Goal: Task Accomplishment & Management: Manage account settings

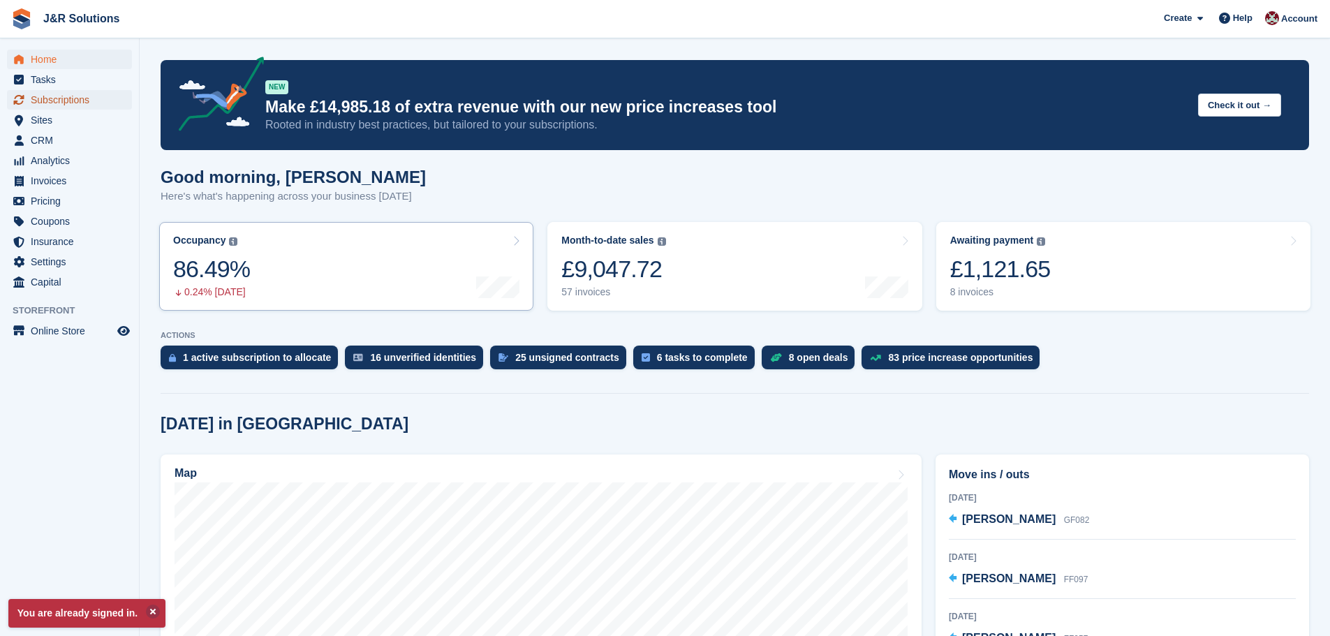
click at [67, 101] on span "Subscriptions" at bounding box center [73, 100] width 84 height 20
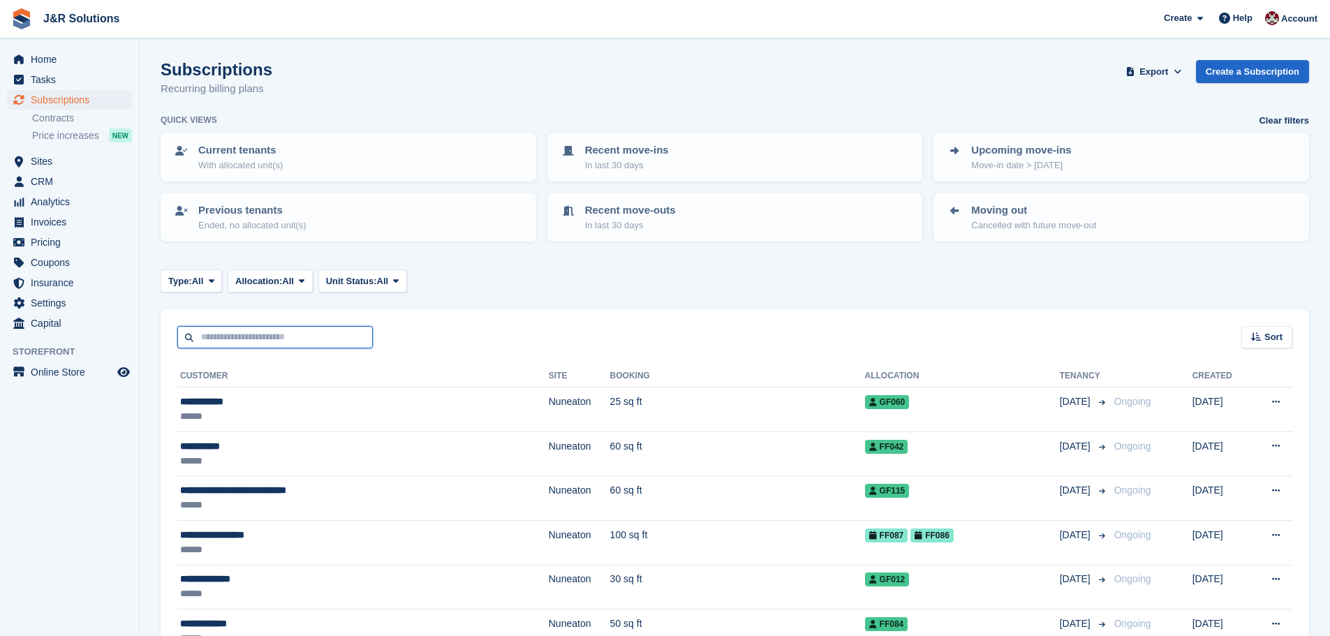
click at [295, 331] on input "text" at bounding box center [274, 337] width 195 height 23
type input "****"
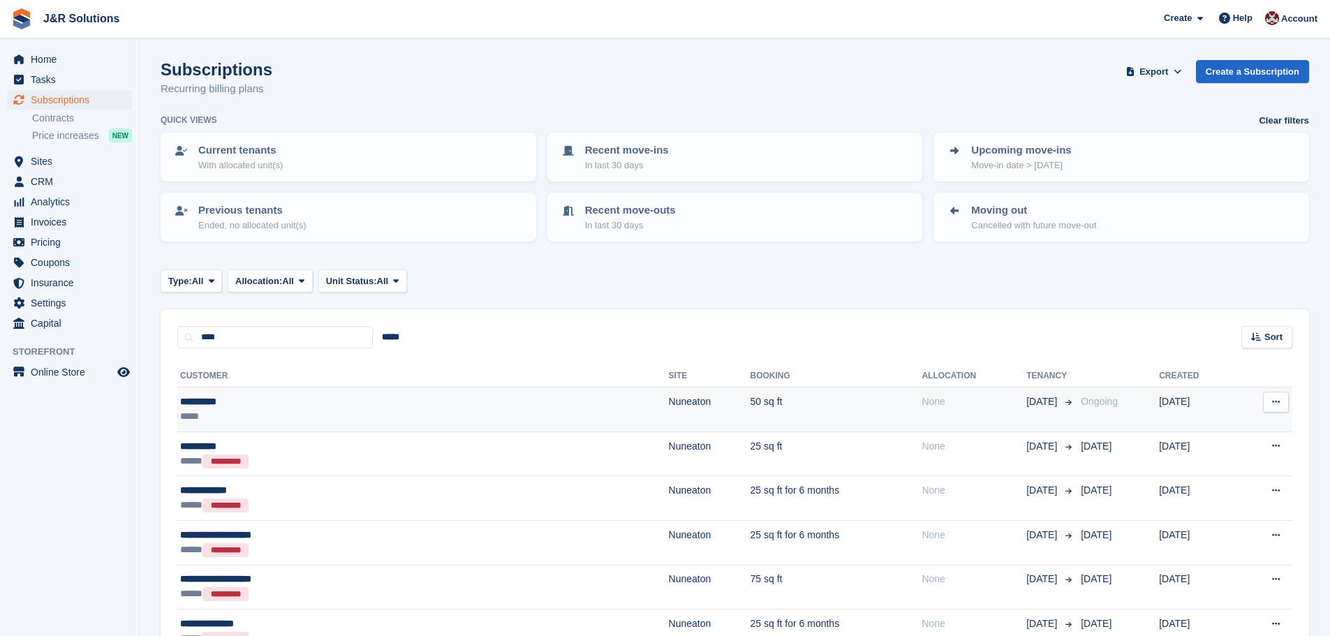
click at [669, 415] on td "Nuneaton" at bounding box center [710, 409] width 82 height 45
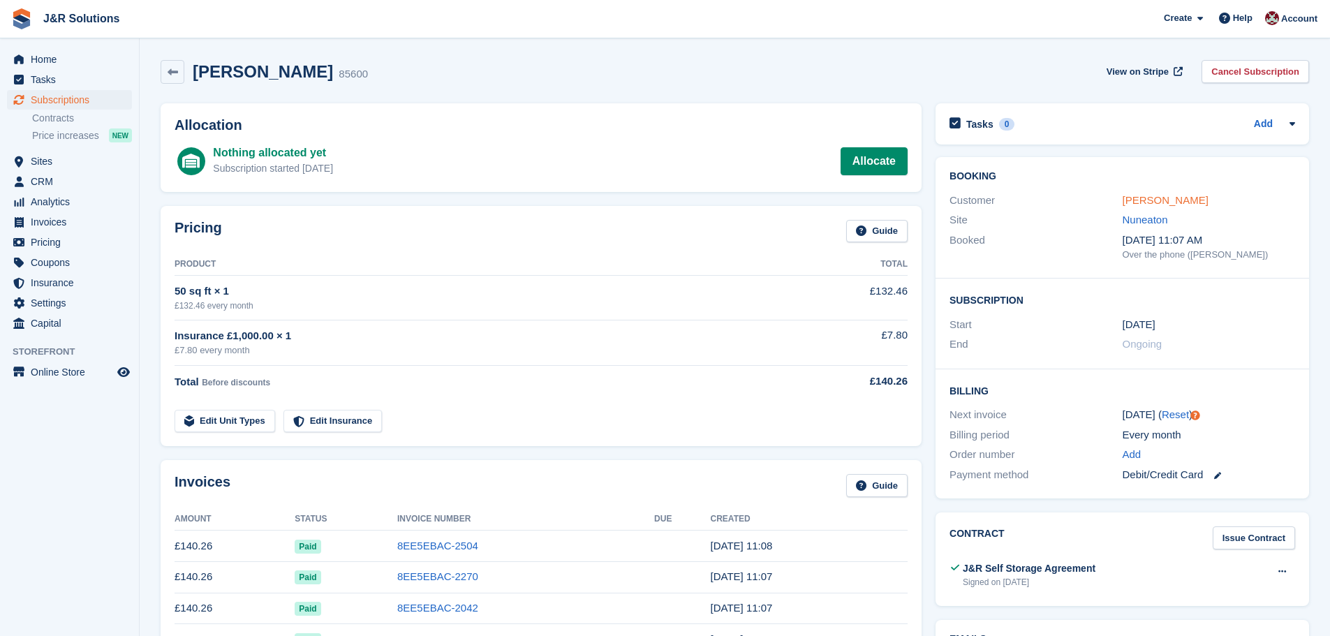
click at [1145, 202] on link "Liam Moore" at bounding box center [1165, 200] width 86 height 12
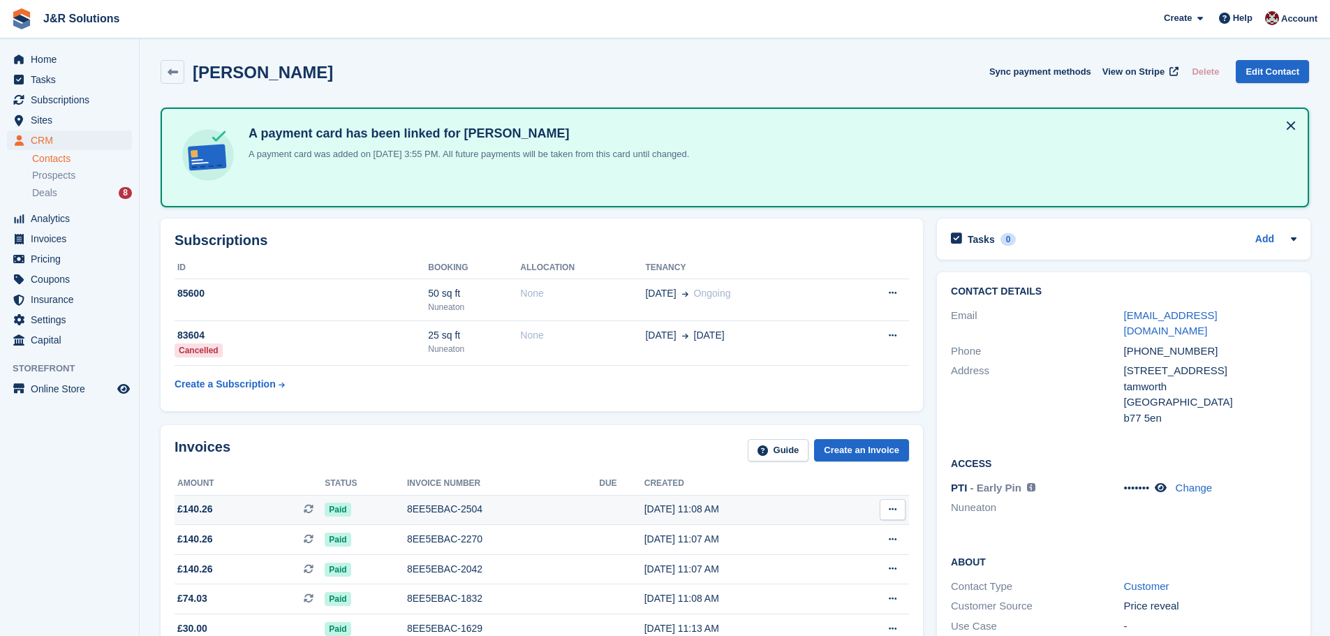
click at [415, 507] on div "8EE5EBAC-2504" at bounding box center [503, 509] width 192 height 15
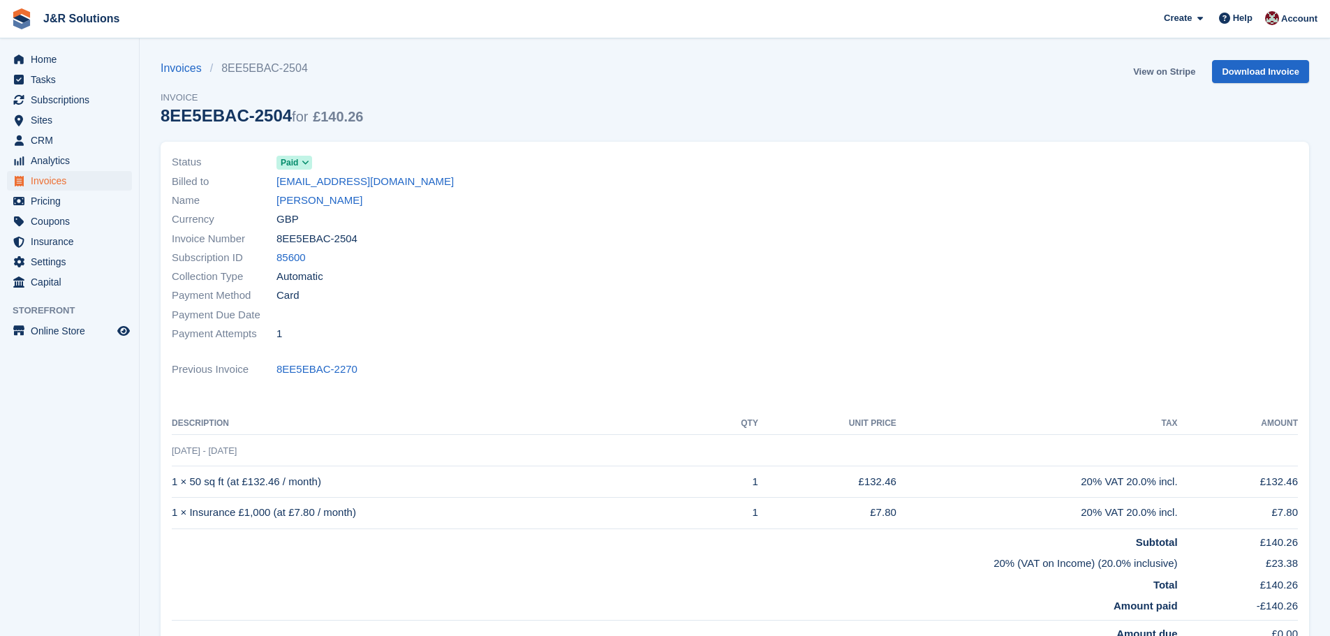
click at [1153, 68] on link "View on Stripe" at bounding box center [1163, 71] width 73 height 23
click at [35, 55] on span "Home" at bounding box center [73, 60] width 84 height 20
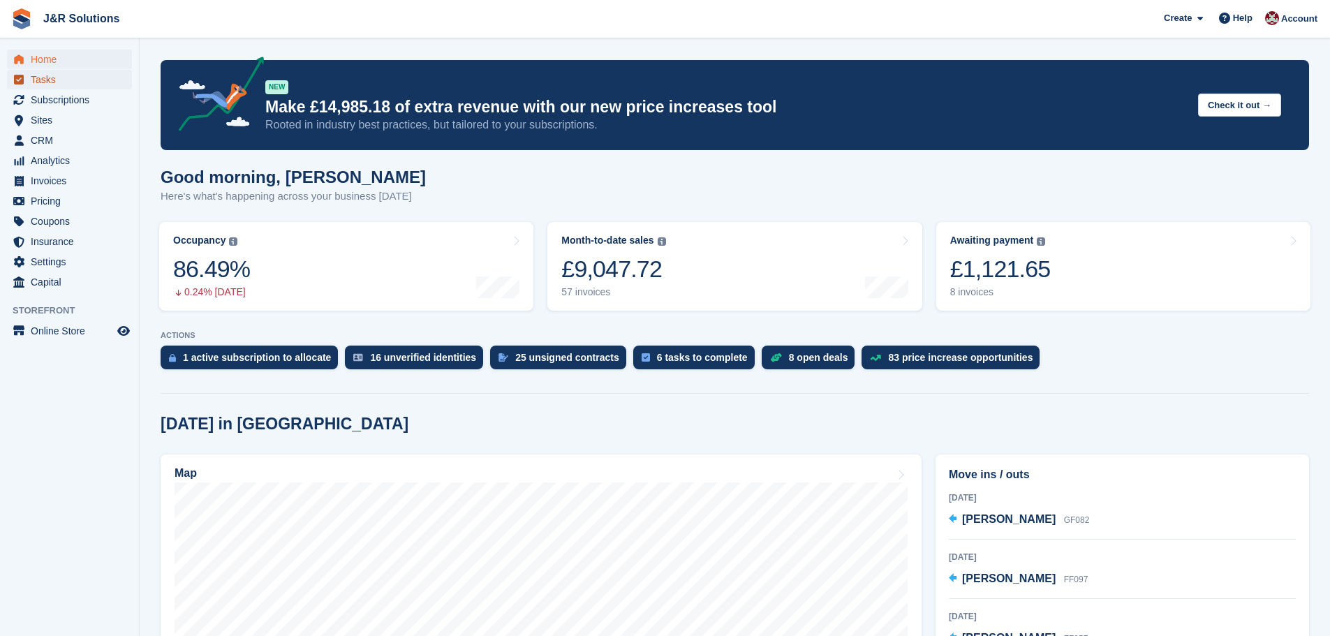
click at [47, 86] on span "Tasks" at bounding box center [73, 80] width 84 height 20
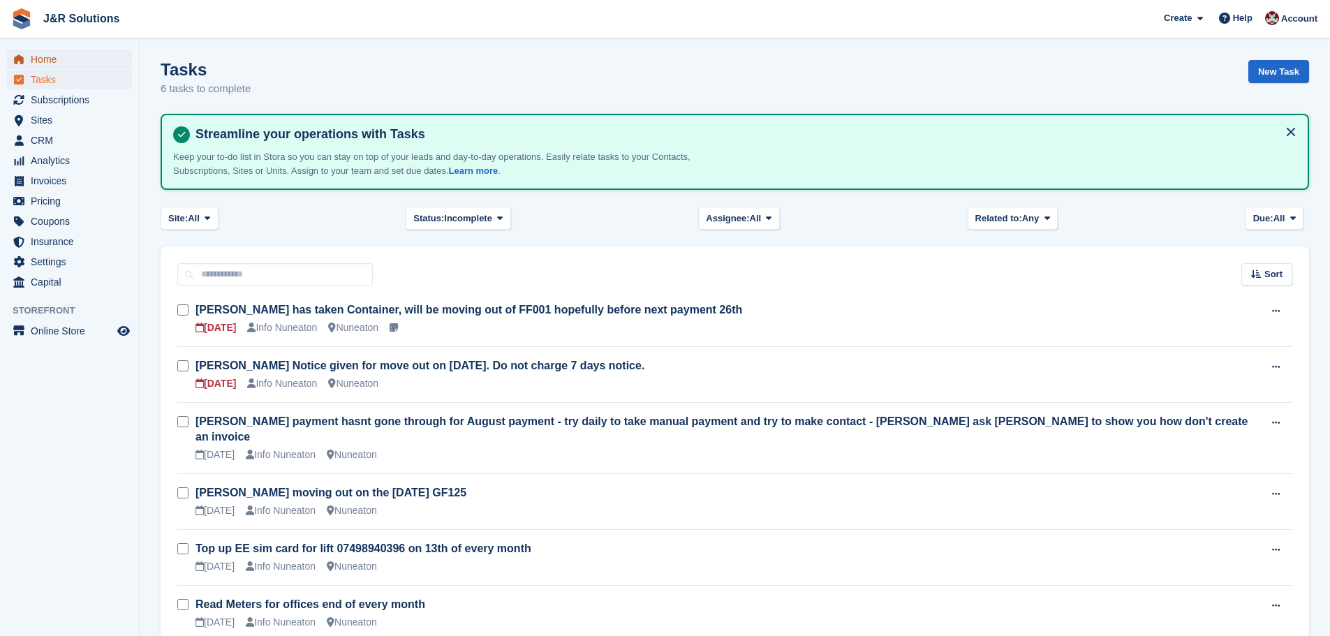
click at [54, 53] on span "Home" at bounding box center [73, 60] width 84 height 20
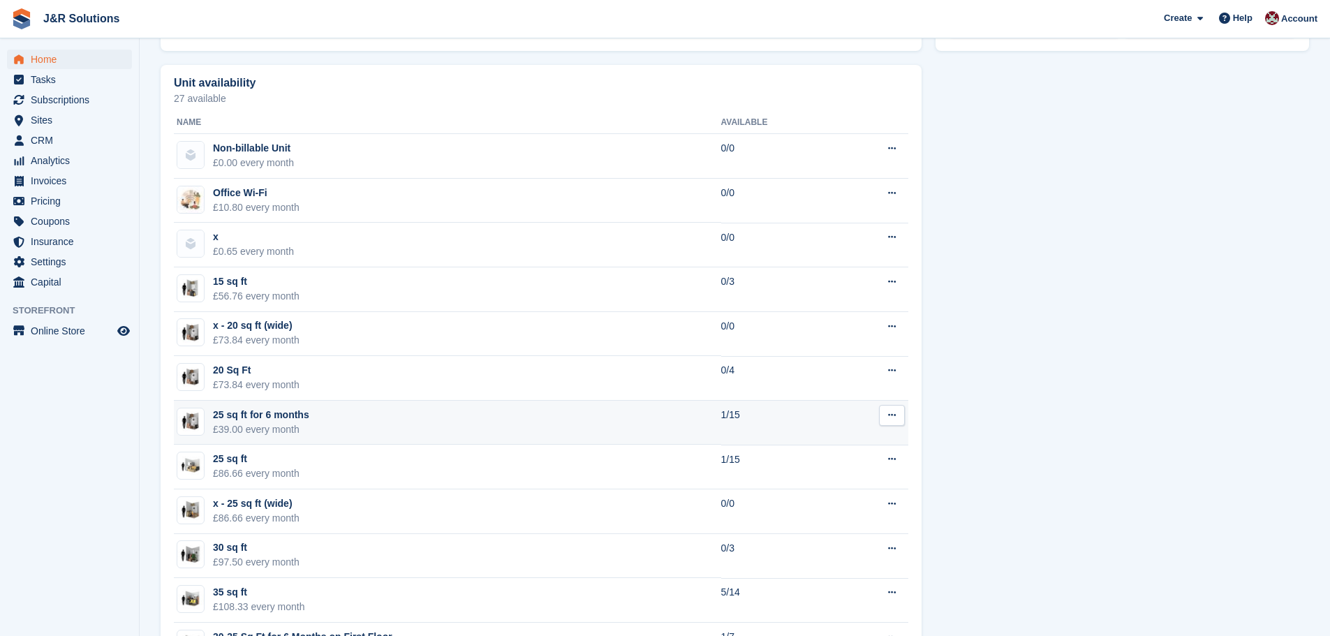
scroll to position [768, 0]
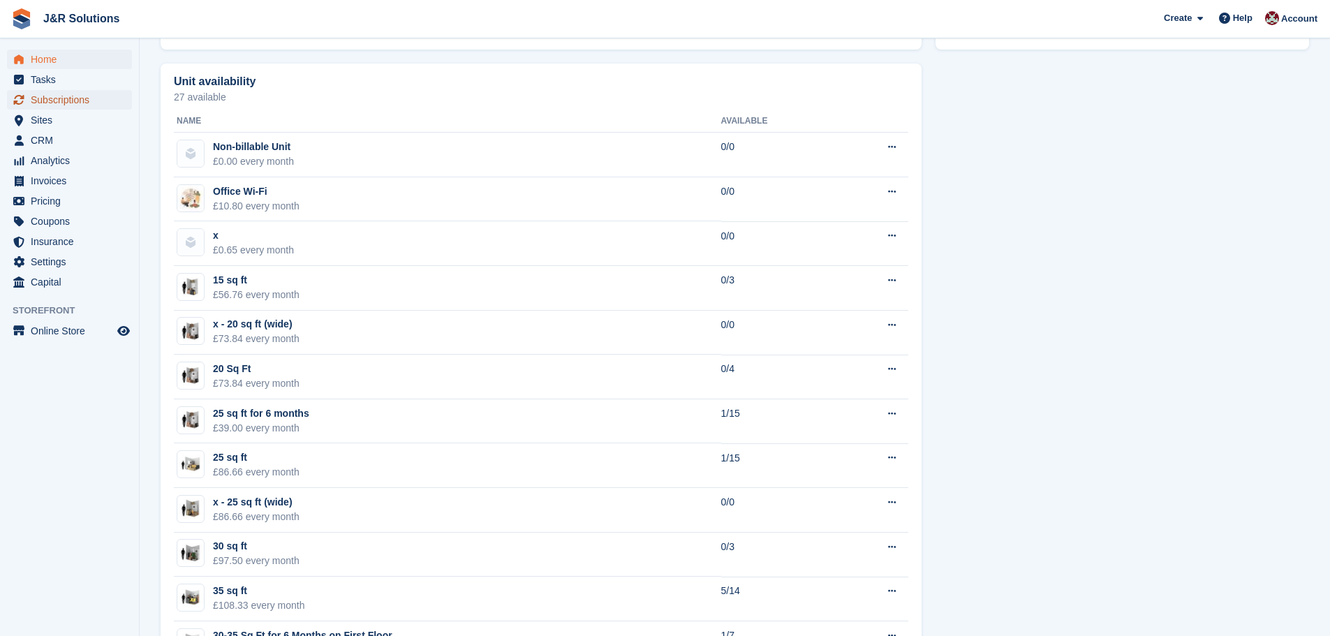
click at [57, 100] on span "Subscriptions" at bounding box center [73, 100] width 84 height 20
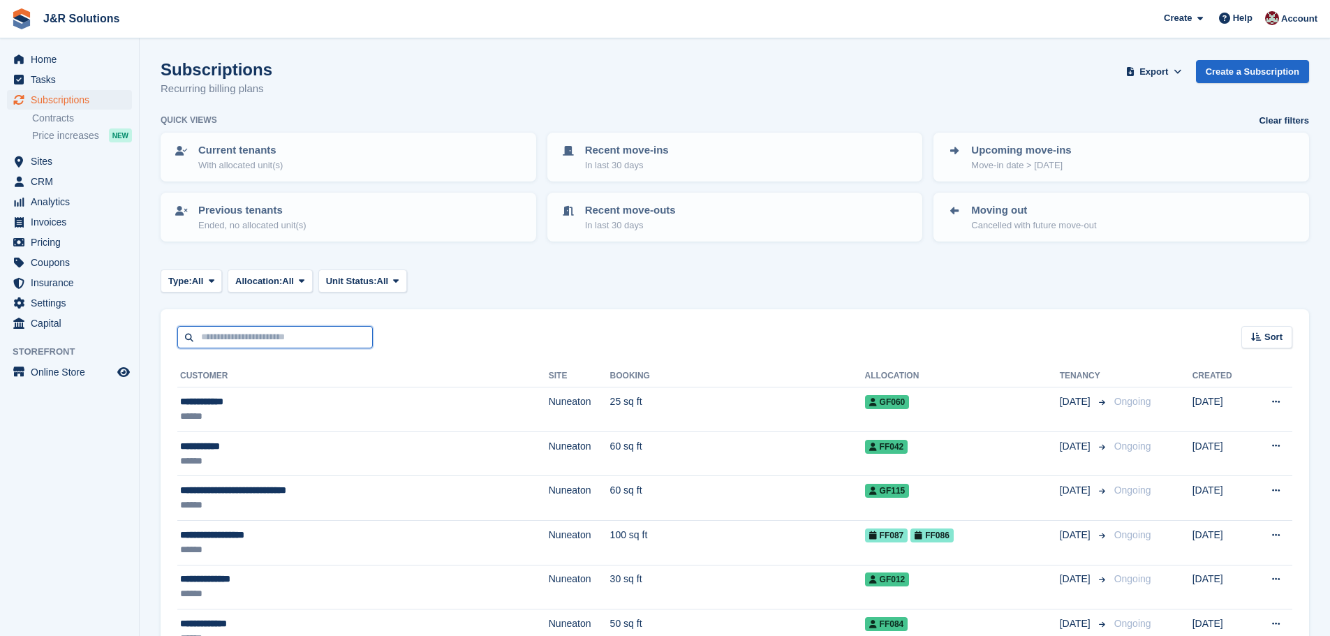
click at [299, 332] on input "text" at bounding box center [274, 337] width 195 height 23
type input "******"
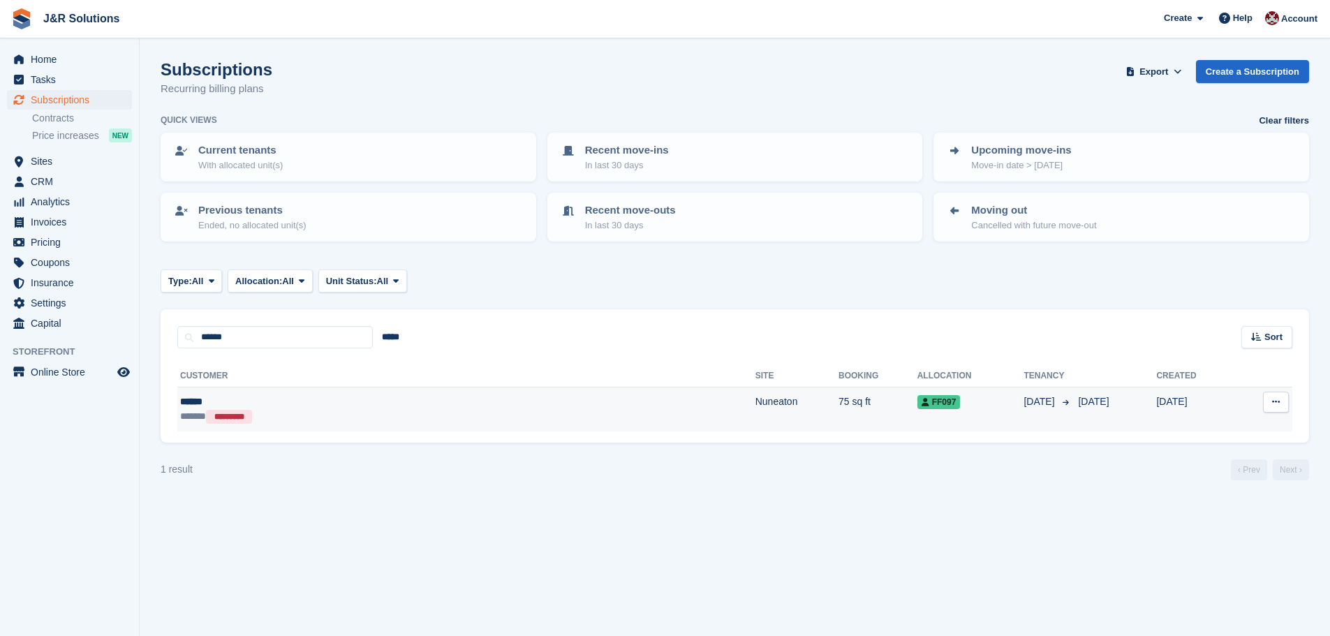
click at [755, 406] on td "Nuneaton" at bounding box center [796, 409] width 83 height 44
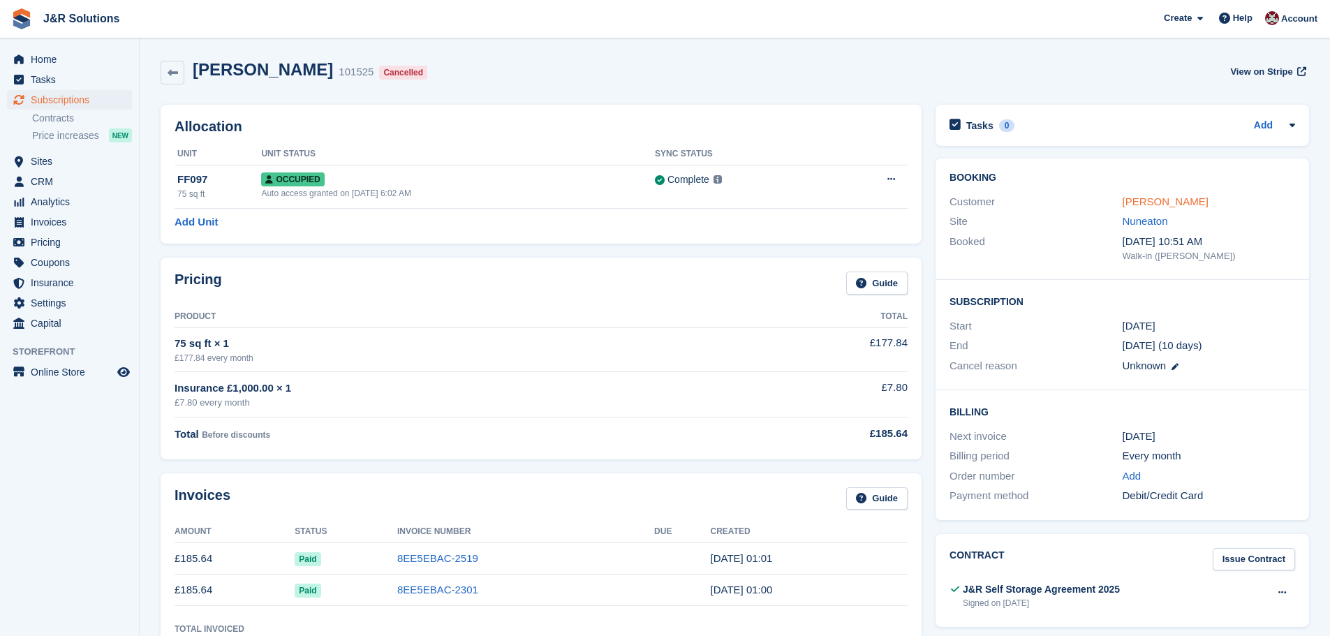
click at [1140, 201] on link "[PERSON_NAME]" at bounding box center [1165, 201] width 86 height 12
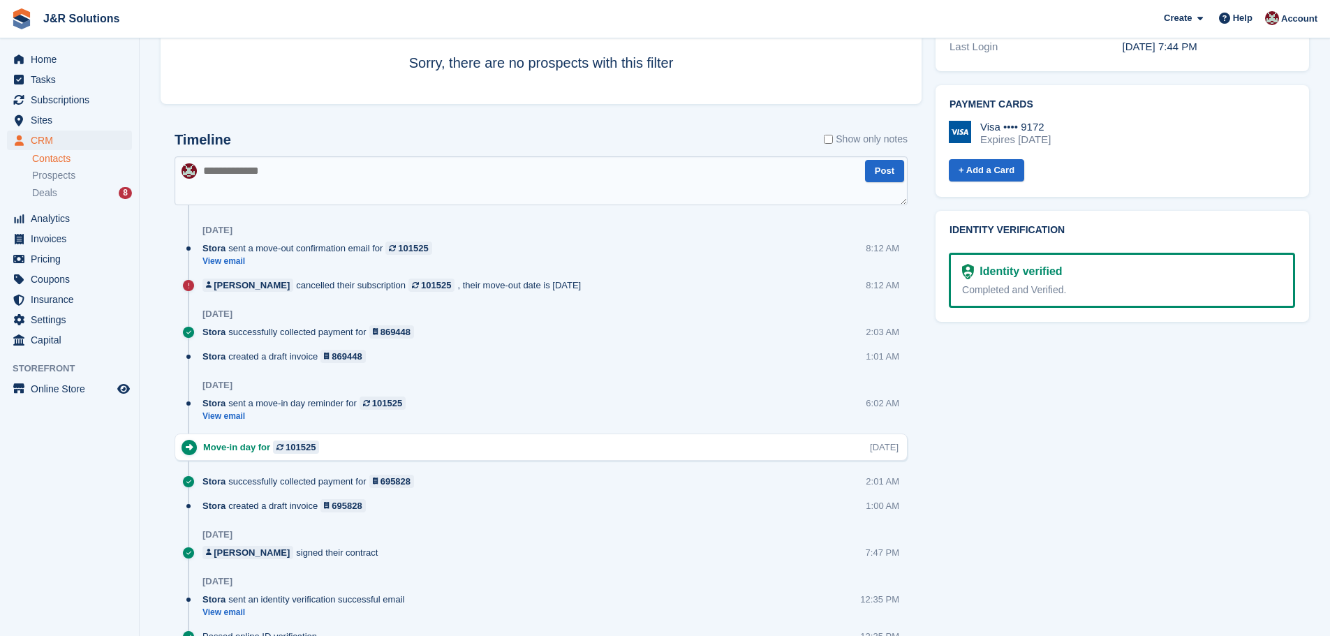
scroll to position [768, 0]
click at [71, 99] on span "Subscriptions" at bounding box center [73, 100] width 84 height 20
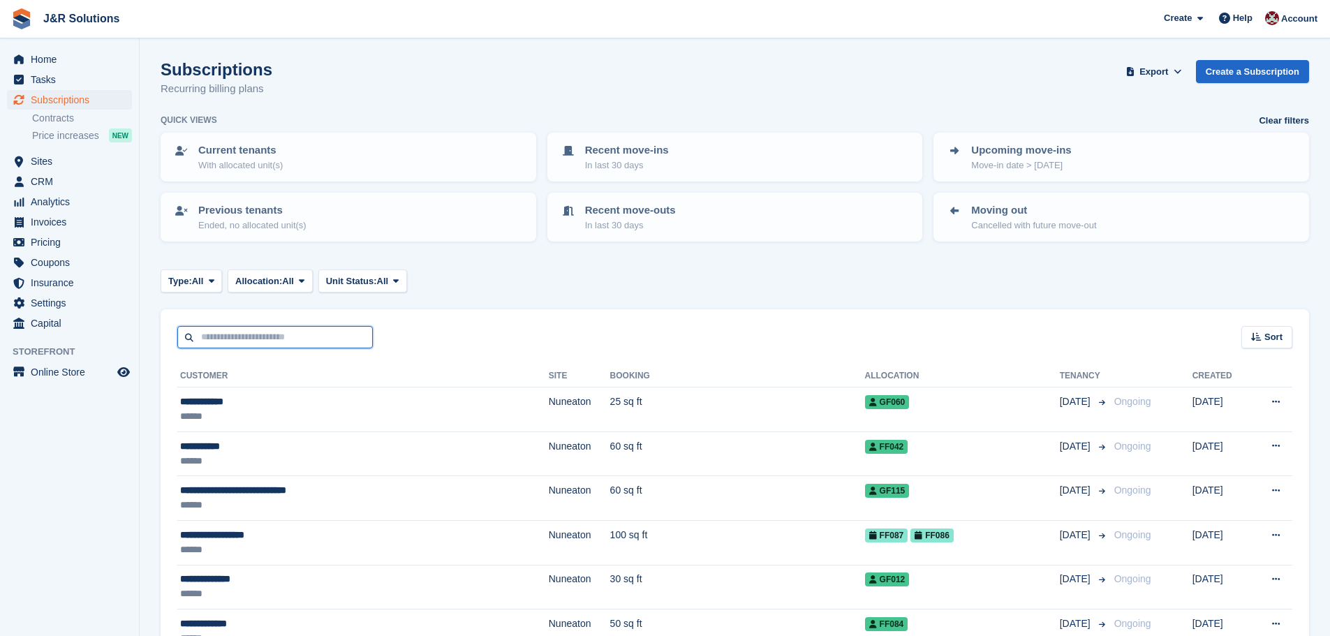
click at [305, 339] on input "text" at bounding box center [274, 337] width 195 height 23
type input "*****"
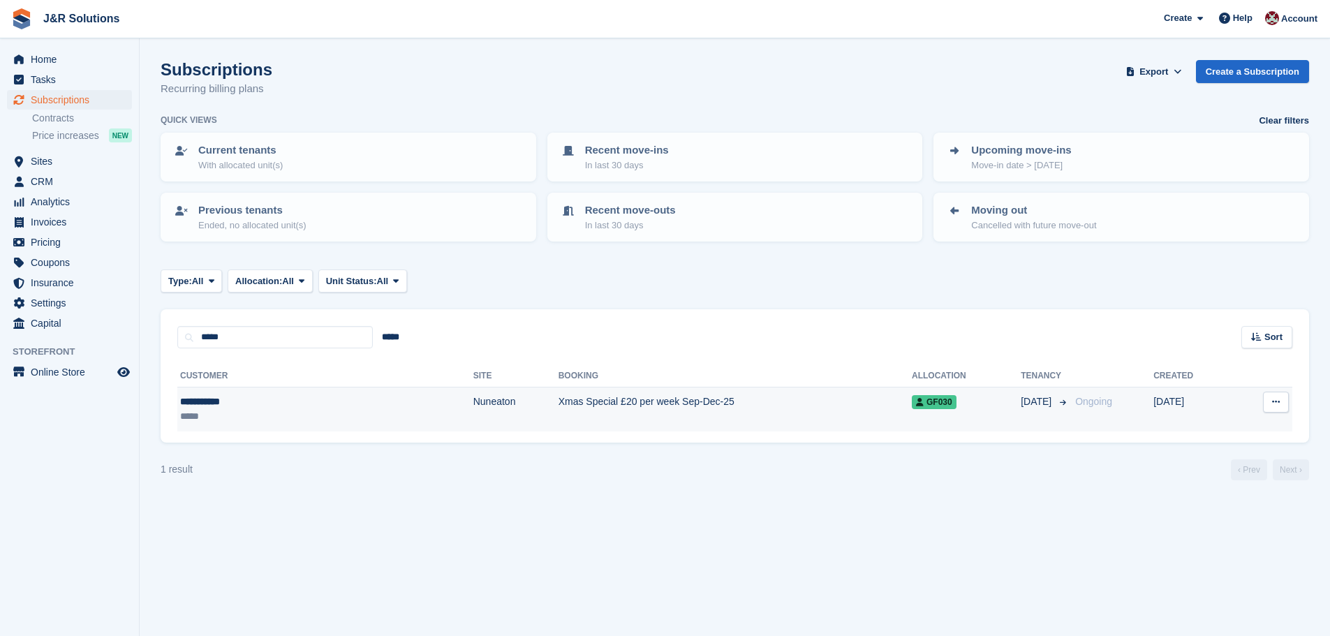
click at [317, 409] on div "*****" at bounding box center [252, 416] width 144 height 15
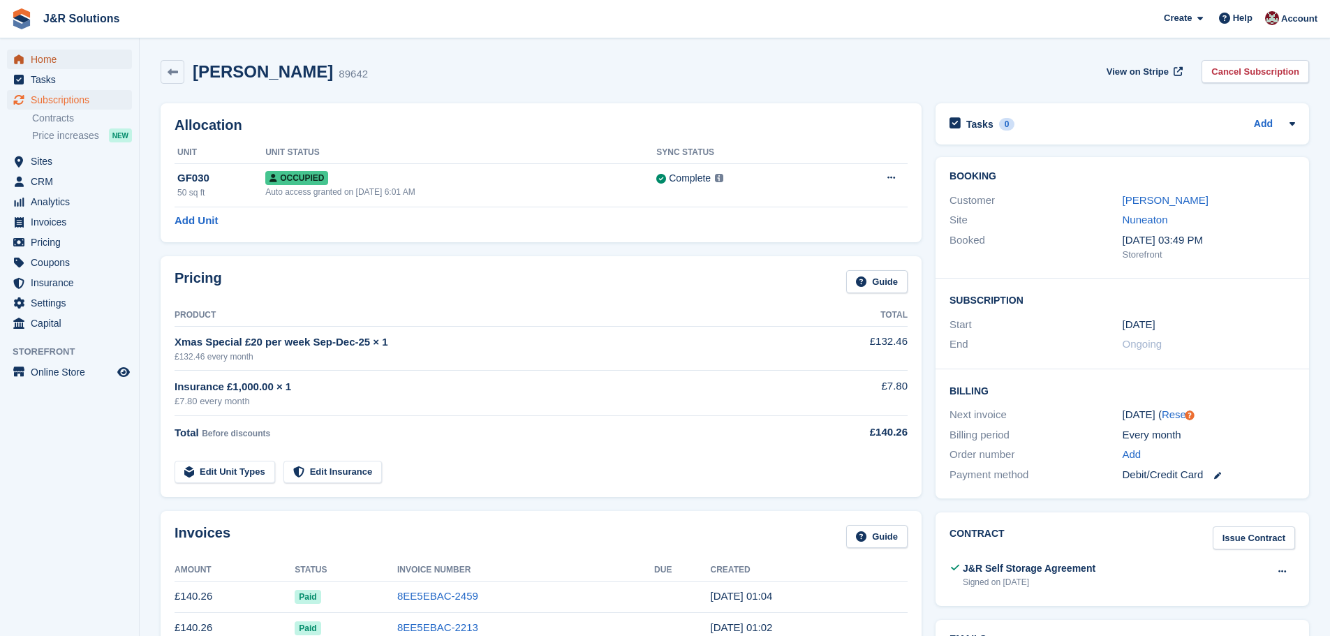
click at [42, 61] on span "Home" at bounding box center [73, 60] width 84 height 20
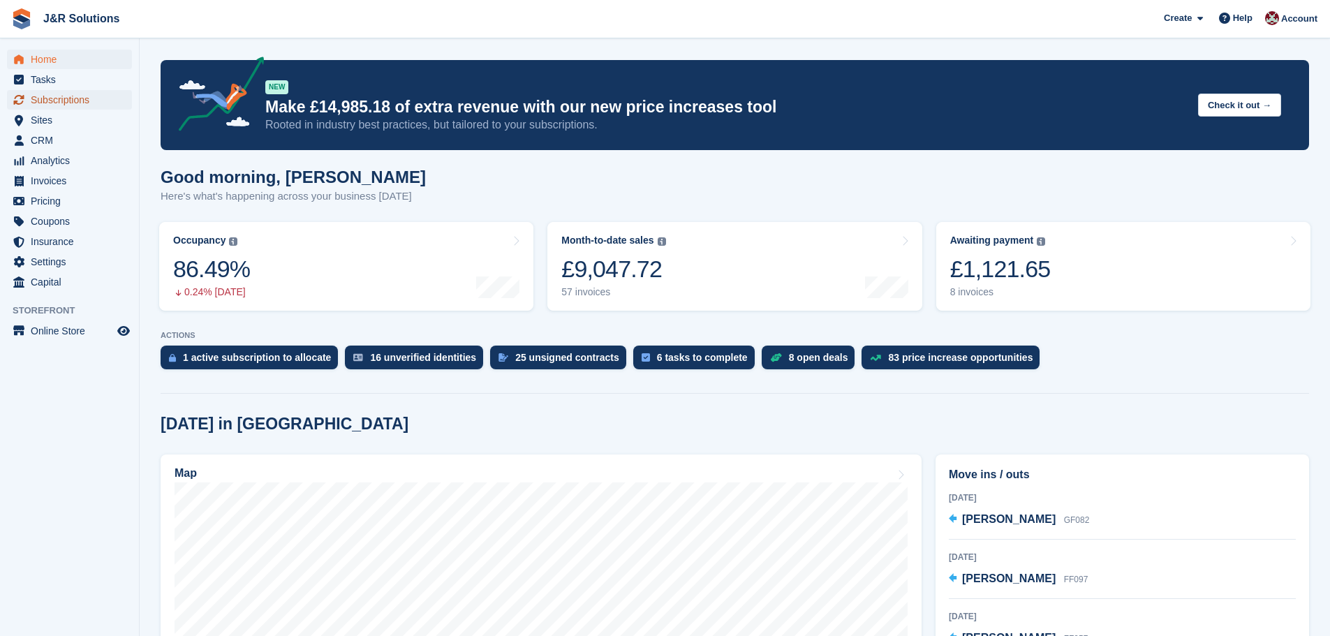
drag, startPoint x: 56, startPoint y: 97, endPoint x: 96, endPoint y: 108, distance: 42.0
click at [56, 97] on span "Subscriptions" at bounding box center [73, 100] width 84 height 20
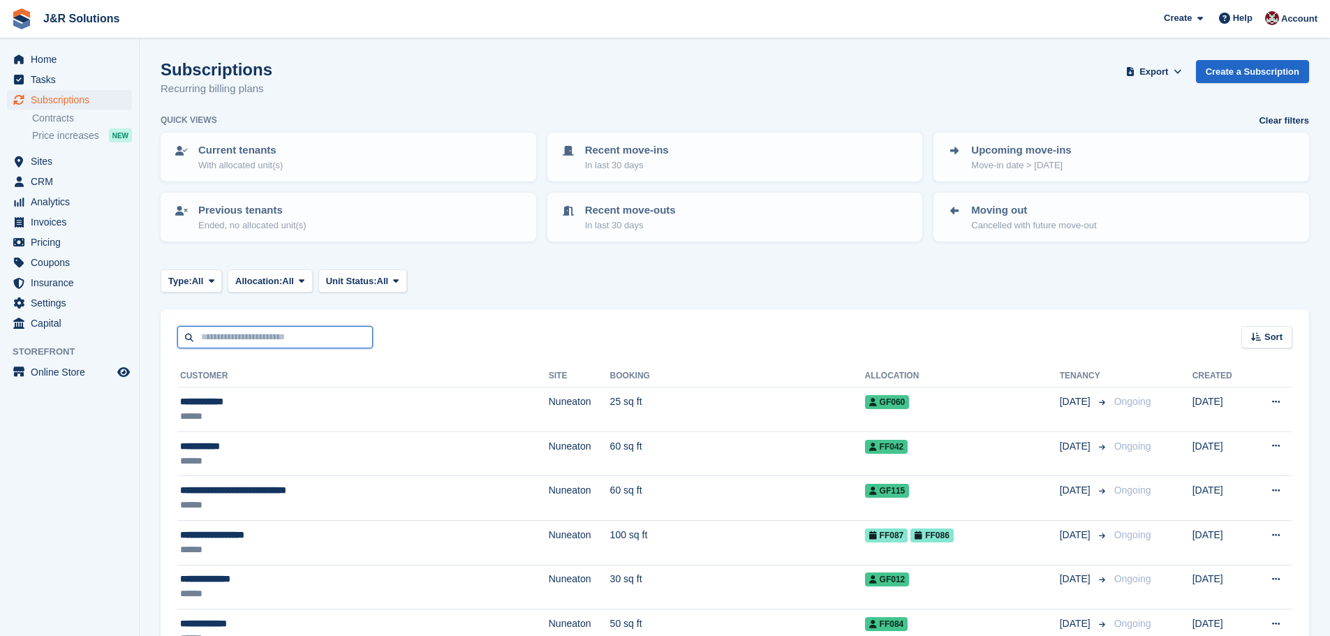
click at [279, 332] on input "text" at bounding box center [274, 337] width 195 height 23
type input "******"
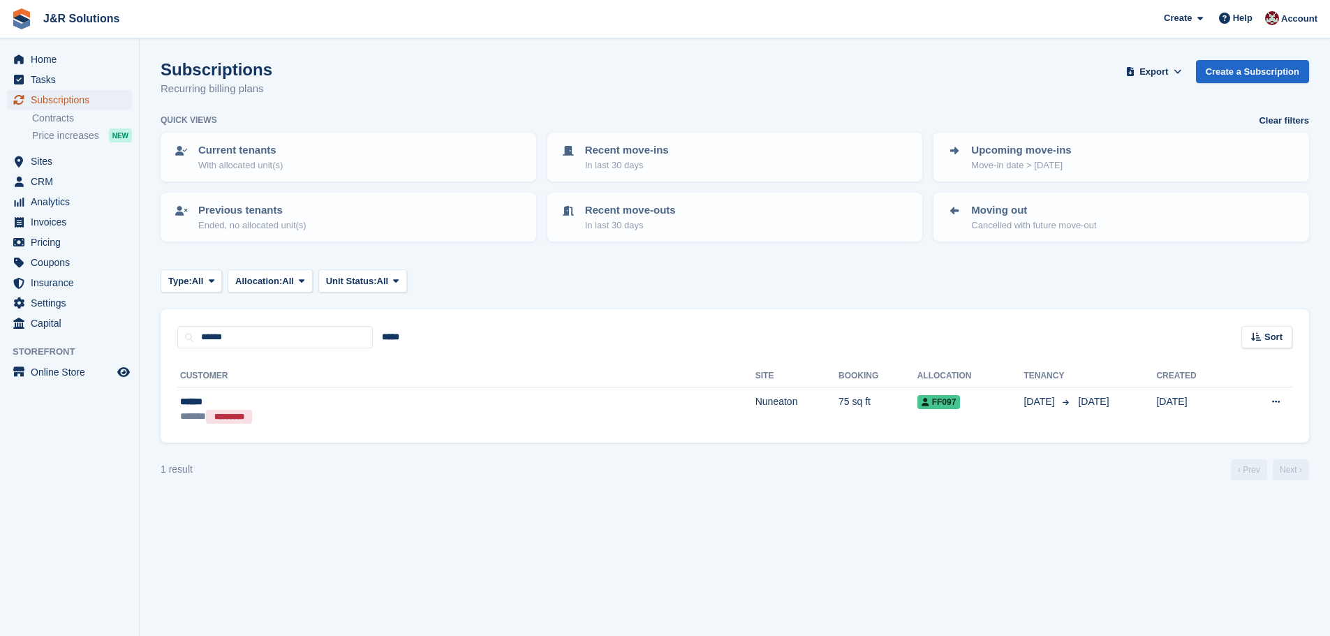
click at [78, 102] on span "Subscriptions" at bounding box center [73, 100] width 84 height 20
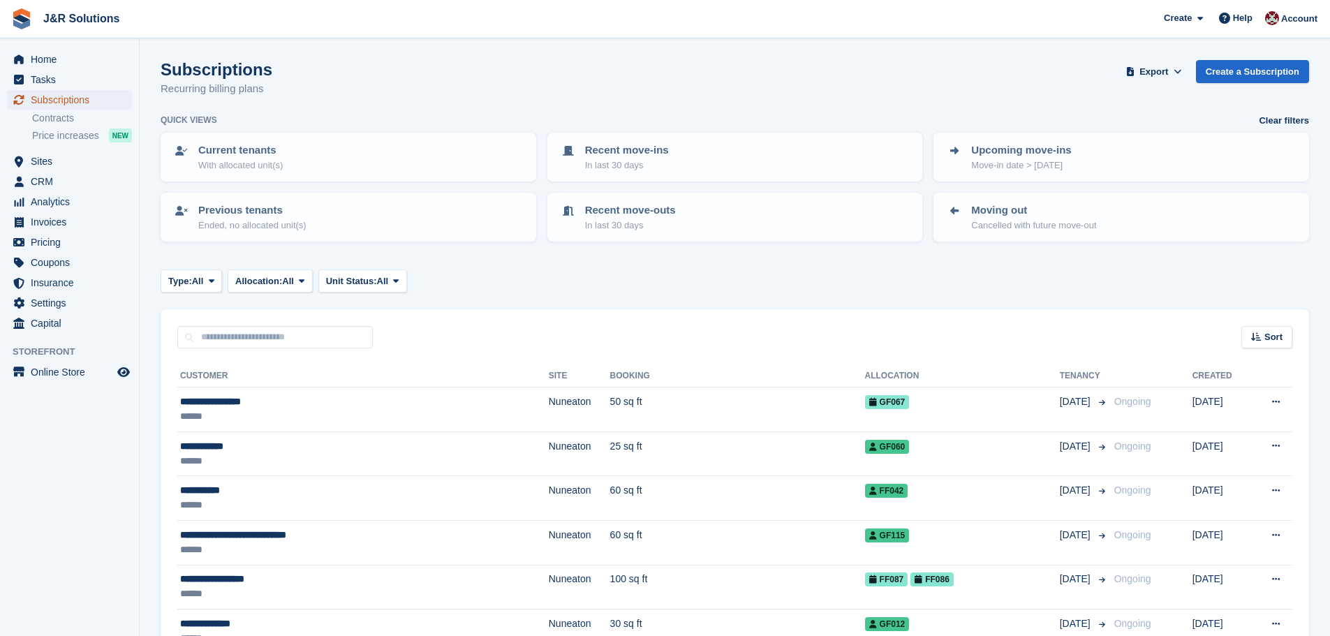
click at [64, 93] on span "Subscriptions" at bounding box center [73, 100] width 84 height 20
click at [253, 336] on input "text" at bounding box center [274, 337] width 195 height 23
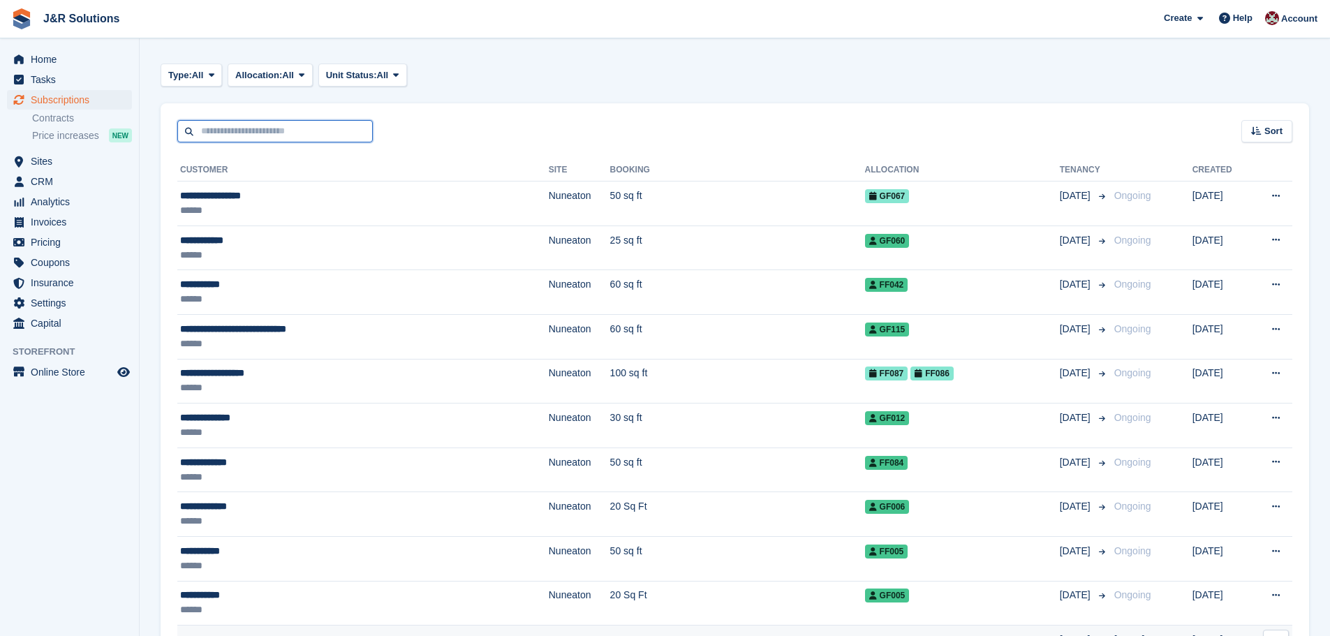
scroll to position [209, 0]
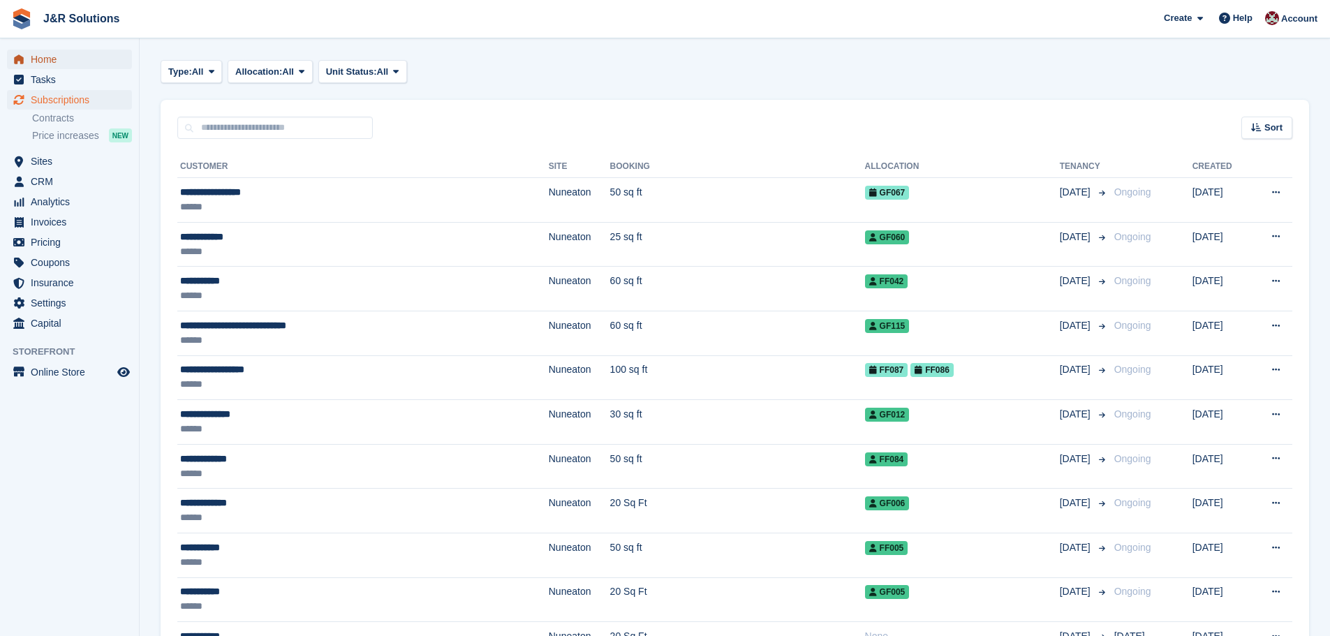
click at [57, 65] on span "Home" at bounding box center [73, 60] width 84 height 20
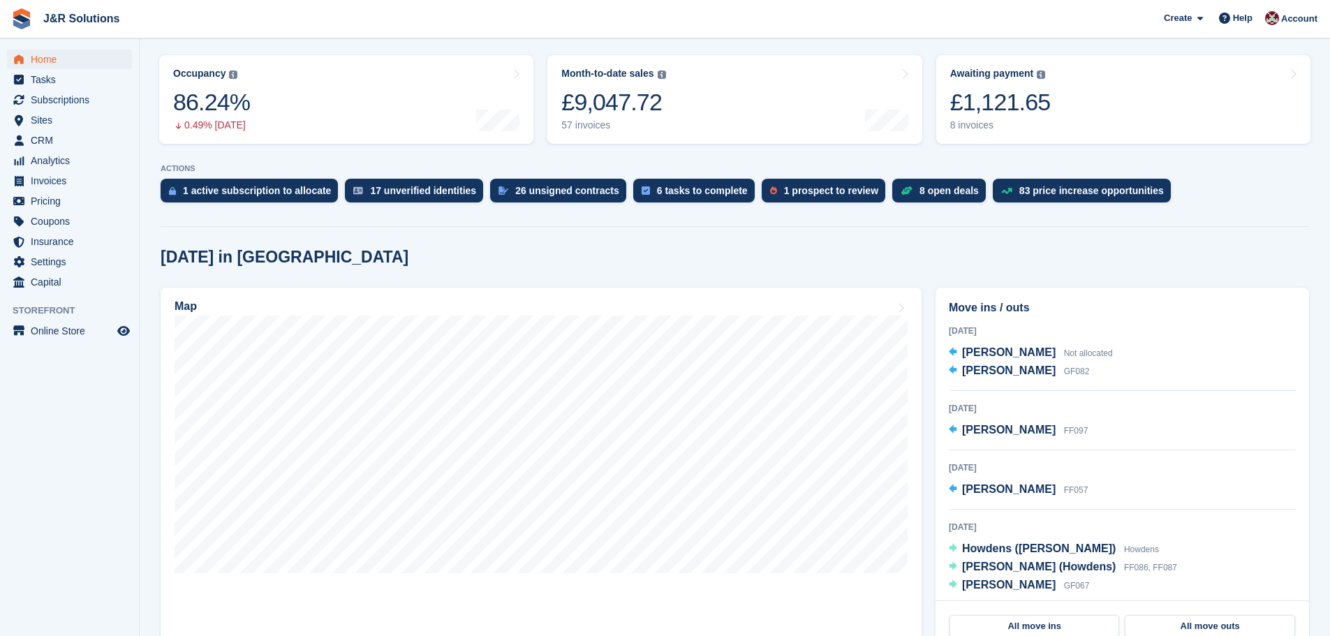
scroll to position [209, 0]
